Goal: Information Seeking & Learning: Check status

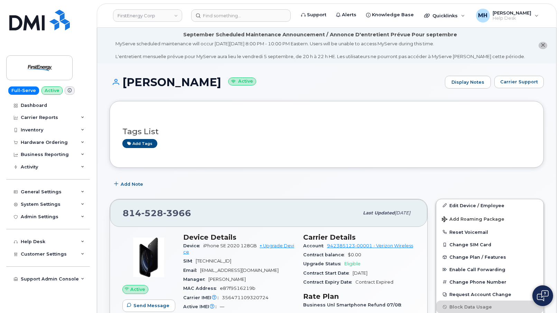
click at [280, 9] on header "FirstEnergy Corp Support Alerts Knowledge Base Quicklinks Suspend / Cancel Devi…" at bounding box center [327, 15] width 460 height 24
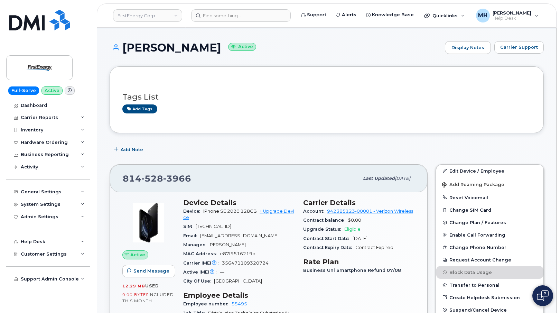
click at [283, 6] on header "FirstEnergy Corp Support Alerts Knowledge Base Quicklinks Suspend / Cancel Devi…" at bounding box center [327, 15] width 460 height 24
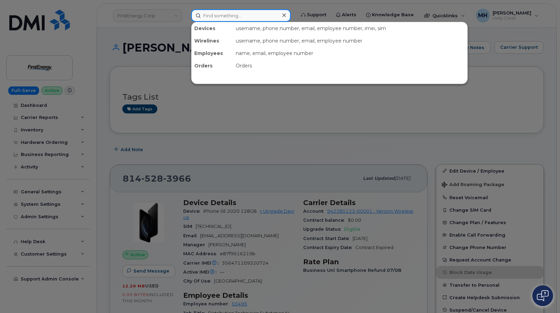
click at [272, 14] on input at bounding box center [241, 15] width 100 height 12
paste input "[PHONE_NUMBER]"
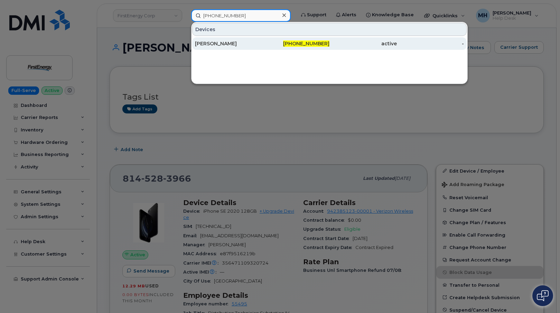
type input "[PHONE_NUMBER]"
click at [260, 41] on div "[PERSON_NAME]" at bounding box center [228, 43] width 67 height 7
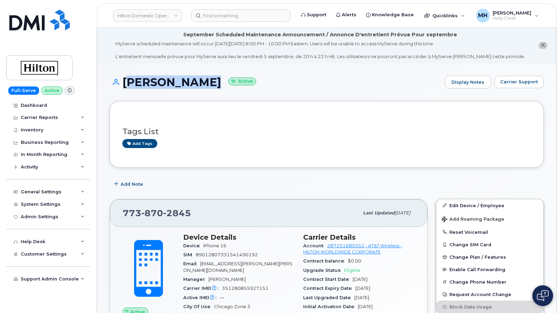
drag, startPoint x: 214, startPoint y: 82, endPoint x: 126, endPoint y: 82, distance: 87.5
click at [126, 82] on h1 "GEORGE SHIPP Active" at bounding box center [276, 82] width 332 height 12
copy h1 "[PERSON_NAME]"
click at [519, 80] on span "Carrier Support" at bounding box center [519, 81] width 38 height 7
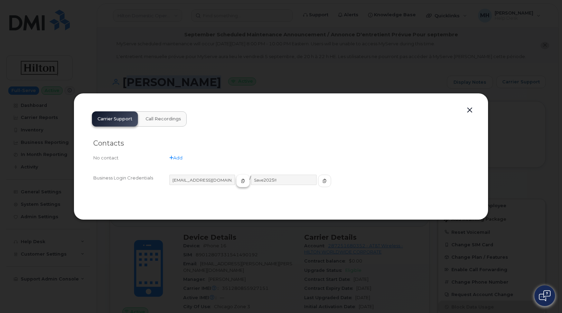
click at [241, 183] on icon "button" at bounding box center [243, 181] width 4 height 4
click at [318, 181] on button "button" at bounding box center [324, 181] width 13 height 12
